Goal: Transaction & Acquisition: Purchase product/service

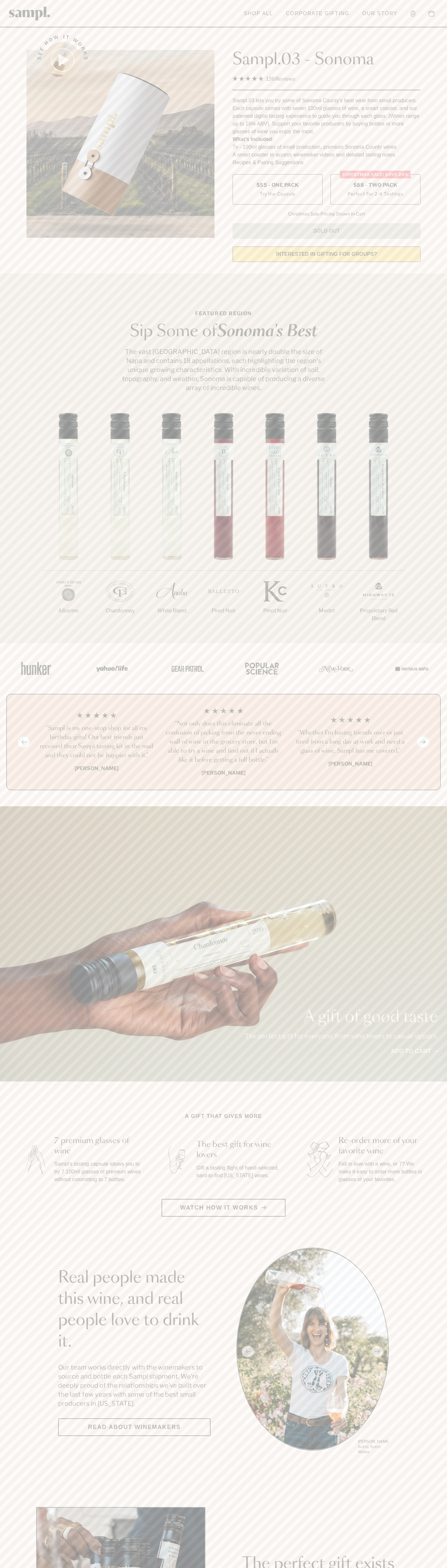
click at [375, 186] on span "$88 - Two Pack" at bounding box center [375, 185] width 44 height 7
click at [96, 743] on h3 "“Sampl is my one-stop shop for all my birthday gifts! Our best friends just rec…" at bounding box center [96, 741] width 116 height 36
click at [182, 29] on div "See how it works" at bounding box center [120, 146] width 188 height 241
click at [444, 1567] on html "Skip to main content Toggle navigation menu Shop All Corporate Gifting Our Stor…" at bounding box center [224, 1513] width 447 height 3026
click at [12, 89] on section "See how it works Sampl.03 - Sonoma 4.9 Rated 4.9 out of 5 stars 136 Reviews Cli…" at bounding box center [224, 146] width 447 height 241
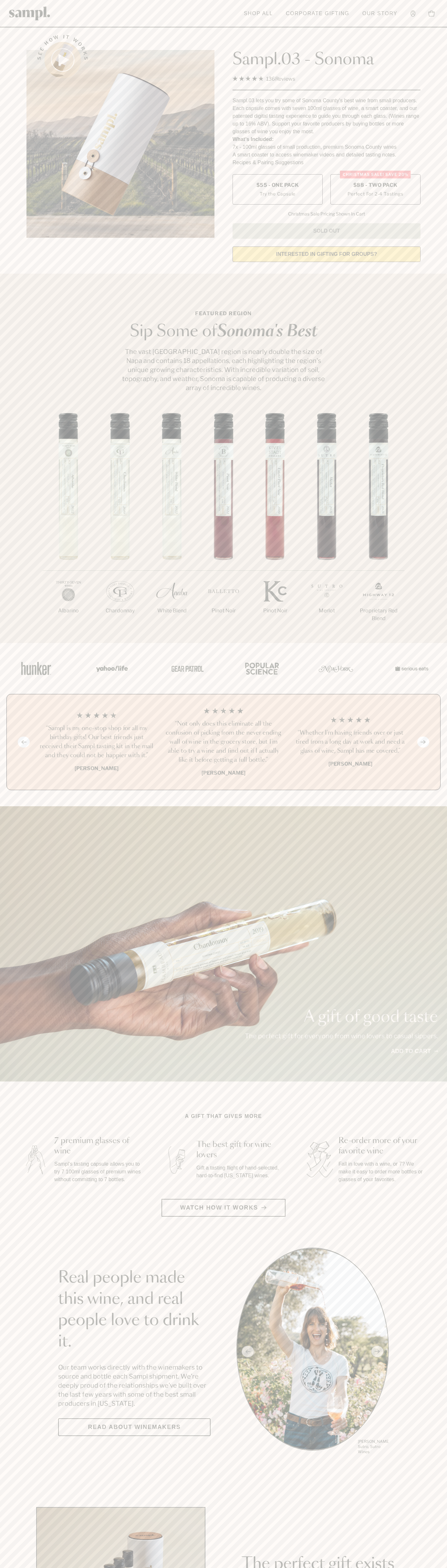
click at [375, 186] on span "$88 - Two Pack" at bounding box center [375, 185] width 44 height 7
click at [96, 743] on h3 "“Sampl is my one-stop shop for all my birthday gifts! Our best friends just rec…" at bounding box center [96, 741] width 116 height 36
